Goal: Task Accomplishment & Management: Complete application form

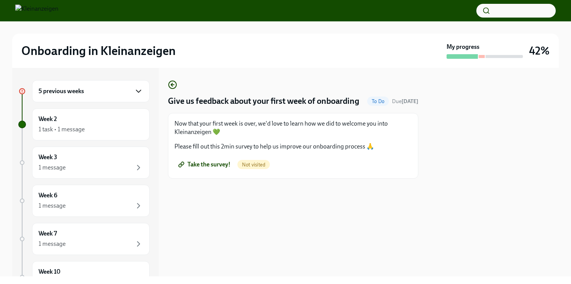
click at [140, 96] on icon "button" at bounding box center [138, 91] width 9 height 9
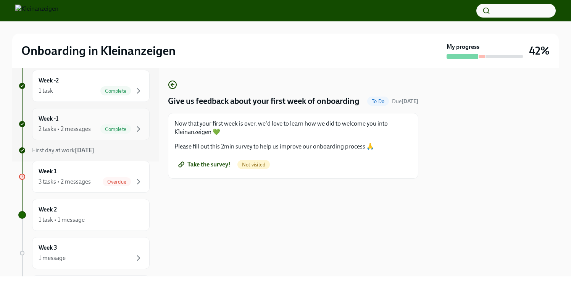
scroll to position [122, 0]
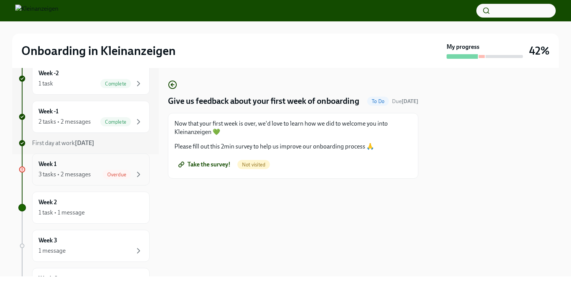
click at [79, 179] on div "3 tasks • 2 messages" at bounding box center [65, 174] width 52 height 8
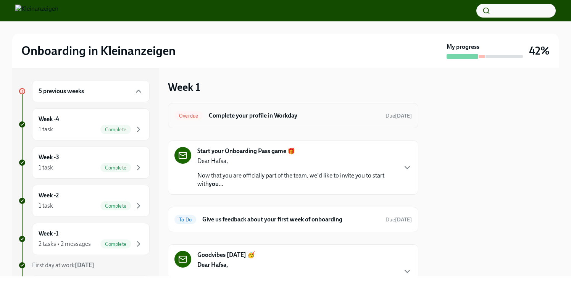
click at [261, 120] on h6 "Complete your profile in Workday" at bounding box center [294, 115] width 171 height 8
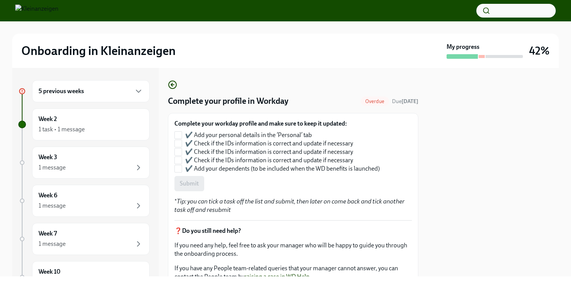
click at [16, 10] on img at bounding box center [36, 11] width 43 height 12
click at [180, 147] on input "✔️ Check if the IDs information is correct and update if necessary" at bounding box center [178, 143] width 7 height 7
checkbox input "true"
click at [180, 156] on span at bounding box center [178, 152] width 8 height 8
click at [180, 155] on input "✔️ Check if the IDs information is correct and update if necessary" at bounding box center [178, 151] width 7 height 7
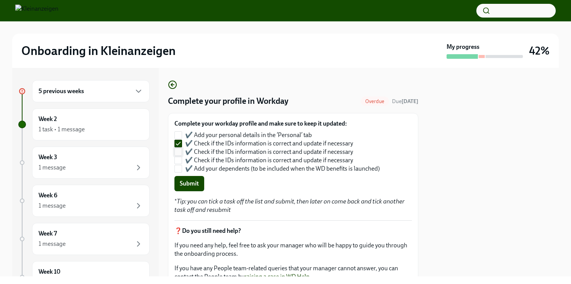
checkbox input "true"
click at [181, 164] on input "✔️ Check if the IDs information is correct and update if necessary" at bounding box center [178, 160] width 7 height 7
checkbox input "true"
click at [180, 172] on input "✔️ Add your dependents (to be included when the WD benefits is launched)" at bounding box center [178, 168] width 7 height 7
checkbox input "true"
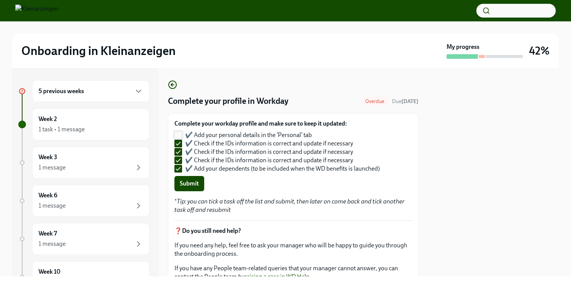
click at [175, 138] on input "✔️ Add your personal details in the ‘Personal’ tab" at bounding box center [178, 135] width 7 height 7
click at [190, 187] on span "Submit" at bounding box center [189, 184] width 19 height 8
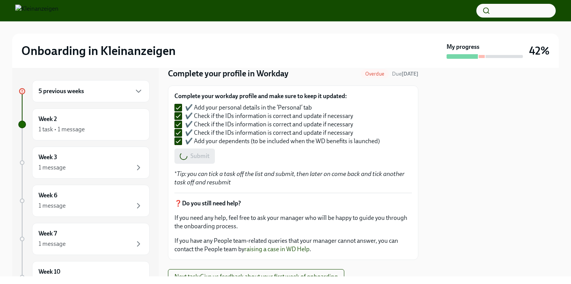
scroll to position [29, 0]
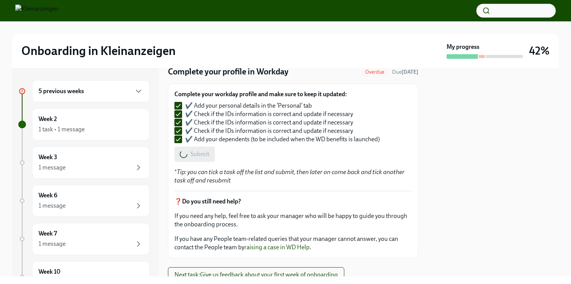
checkbox input "false"
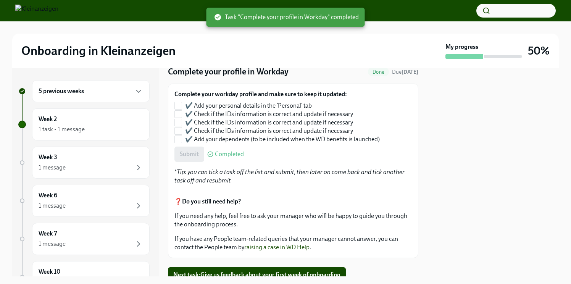
checkbox input "true"
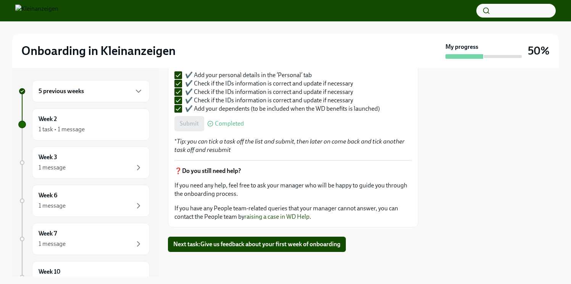
scroll to position [101, 0]
click at [214, 245] on span "Next task : Give us feedback about your first week of onboarding" at bounding box center [256, 244] width 167 height 8
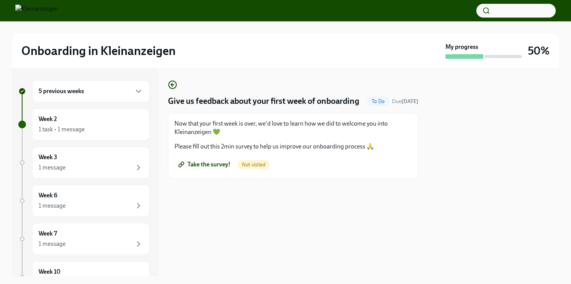
click at [230, 168] on span "Take the survey!" at bounding box center [205, 165] width 51 height 8
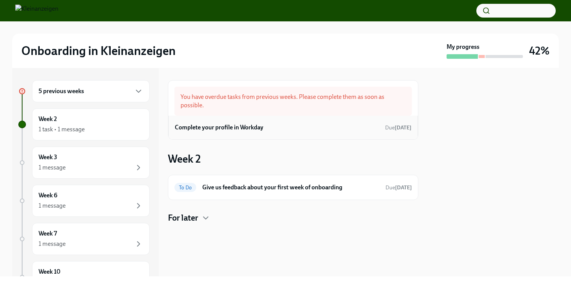
click at [227, 132] on h6 "Complete your profile in Workday" at bounding box center [219, 127] width 88 height 8
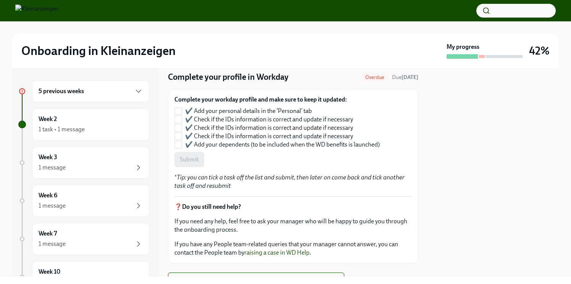
scroll to position [24, 0]
